Goal: Information Seeking & Learning: Learn about a topic

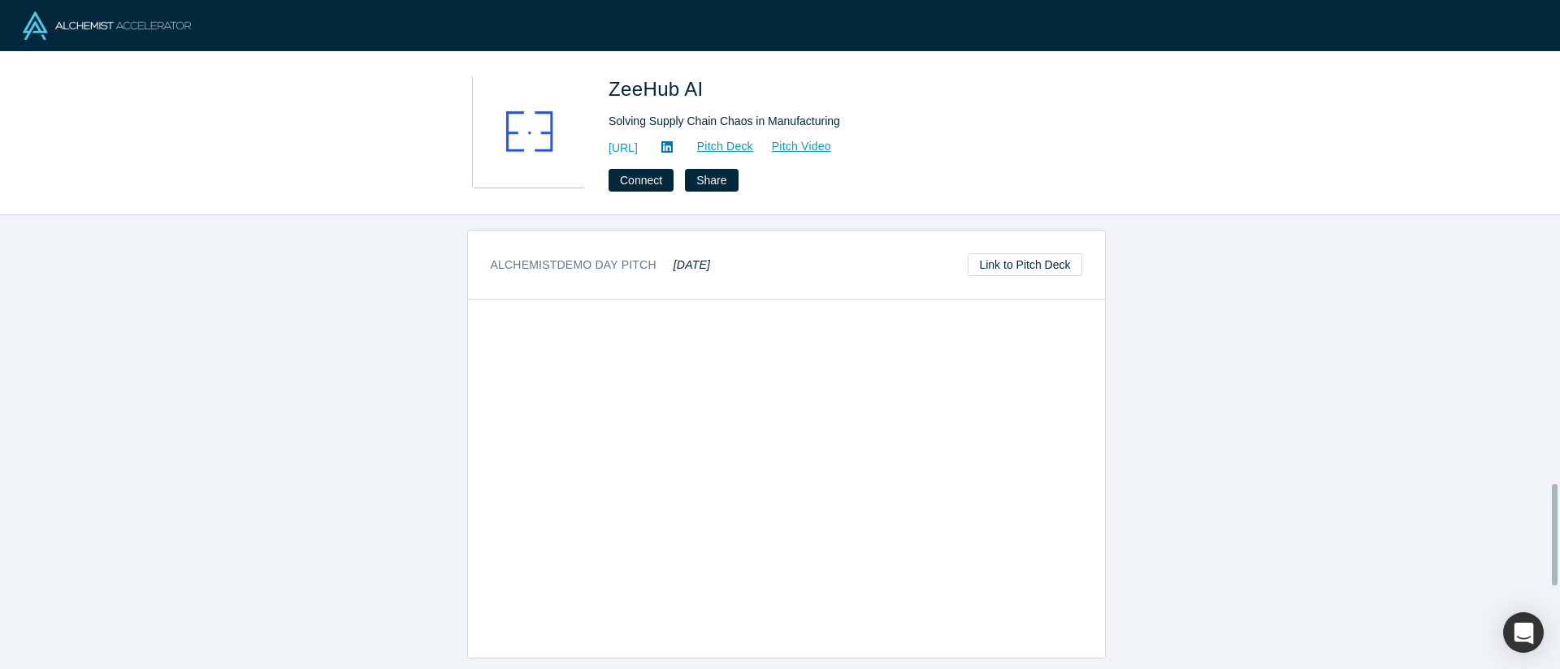
scroll to position [1166, 0]
